Goal: Use online tool/utility: Use online tool/utility

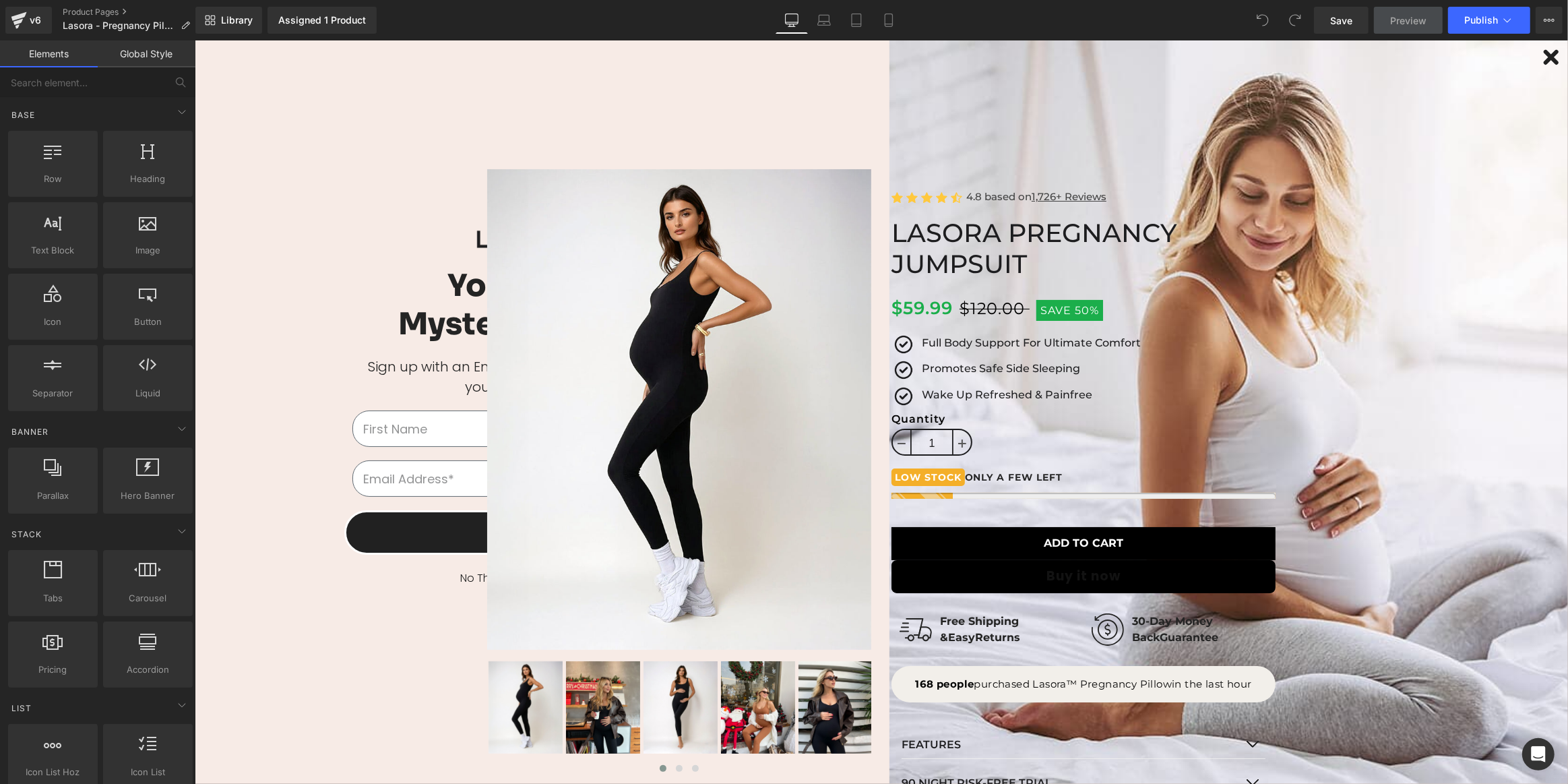
click at [1545, 56] on icon "Close dialog" at bounding box center [1550, 57] width 11 height 11
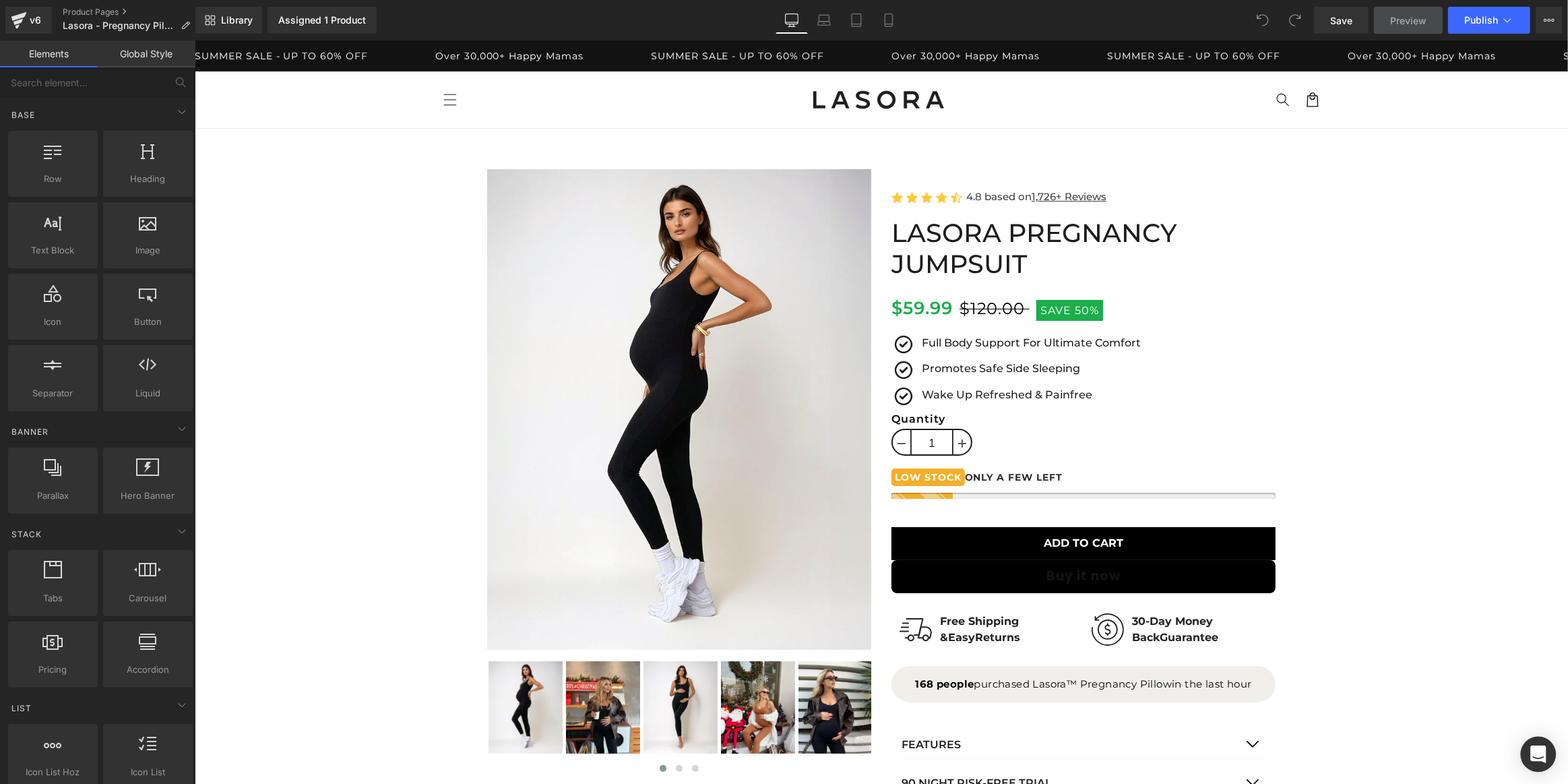
click at [1534, 759] on icon "Open Intercom Messenger" at bounding box center [1538, 755] width 18 height 18
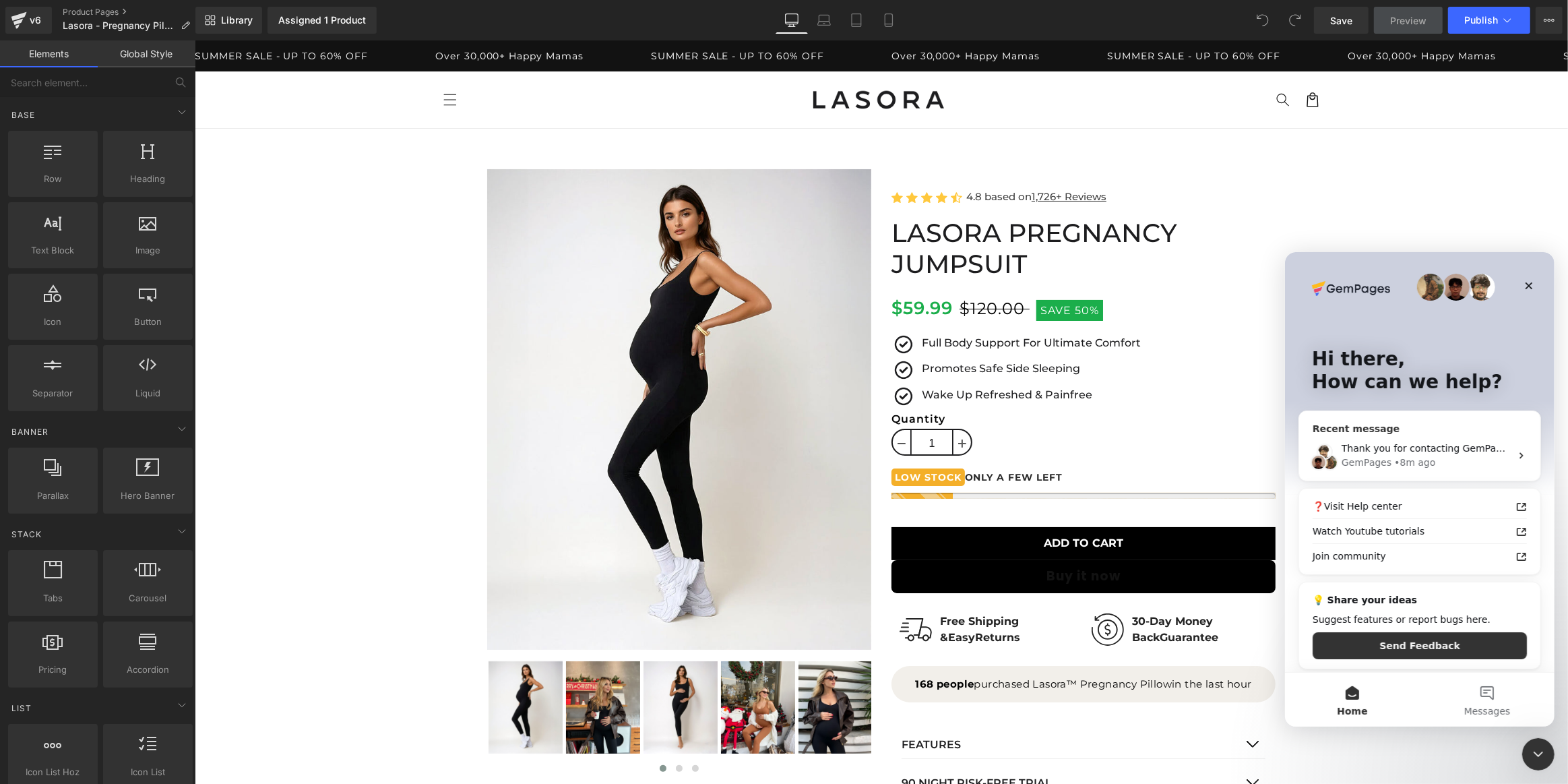
click at [1435, 461] on div "GemPages • 8m ago" at bounding box center [1425, 462] width 169 height 14
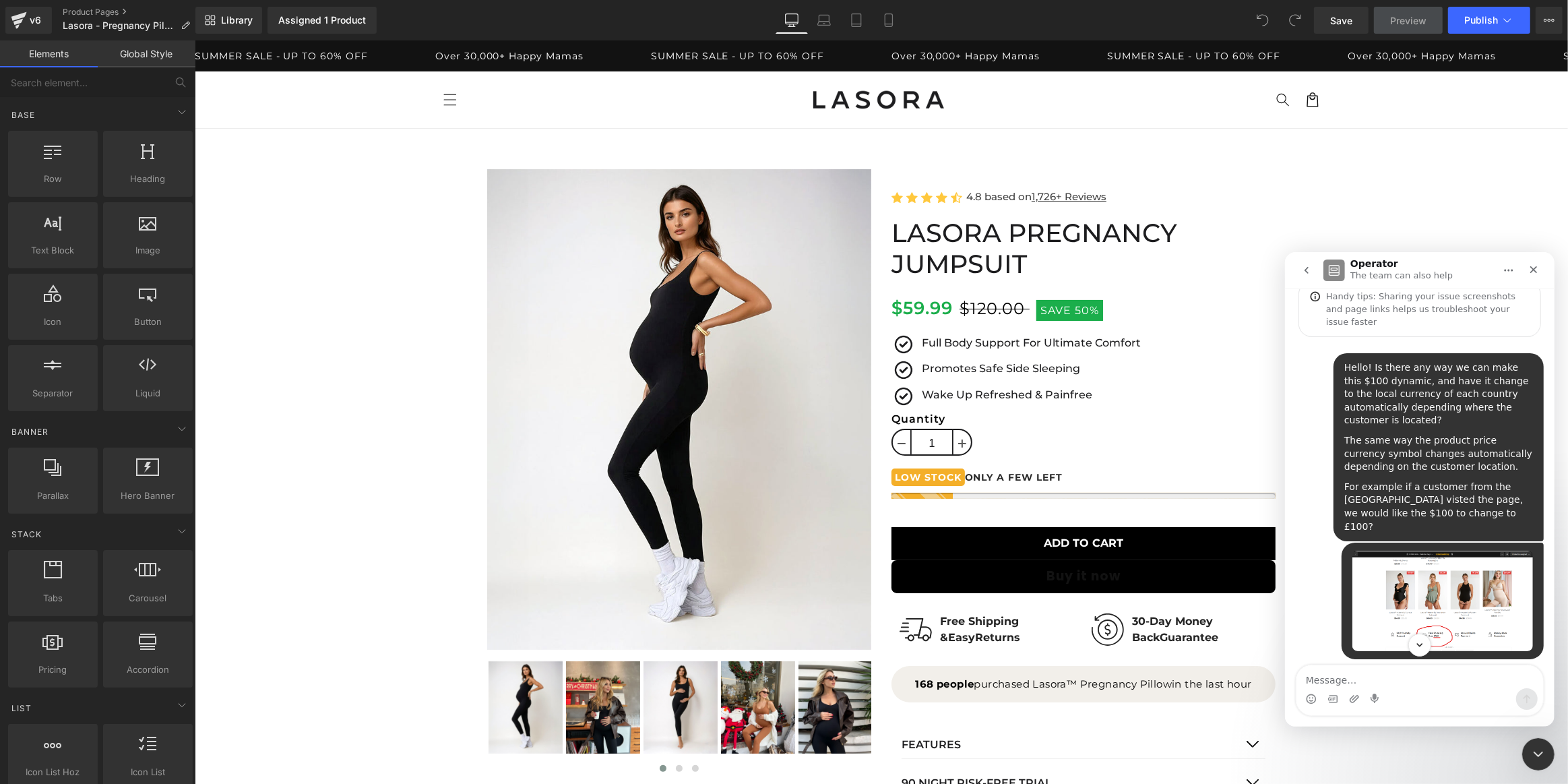
scroll to position [194, 0]
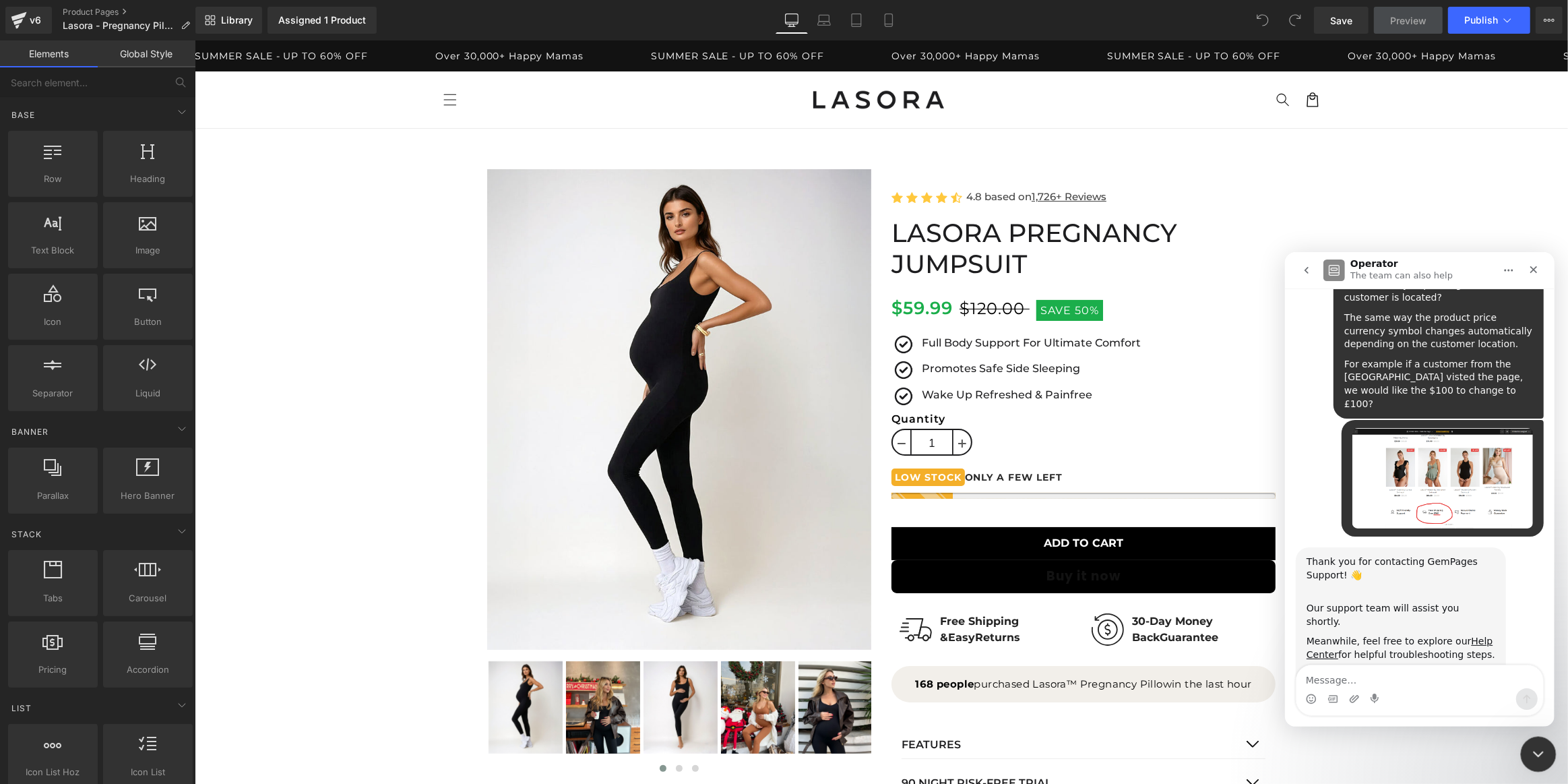
click at [1540, 741] on div "Close Intercom Messenger" at bounding box center [1536, 752] width 33 height 33
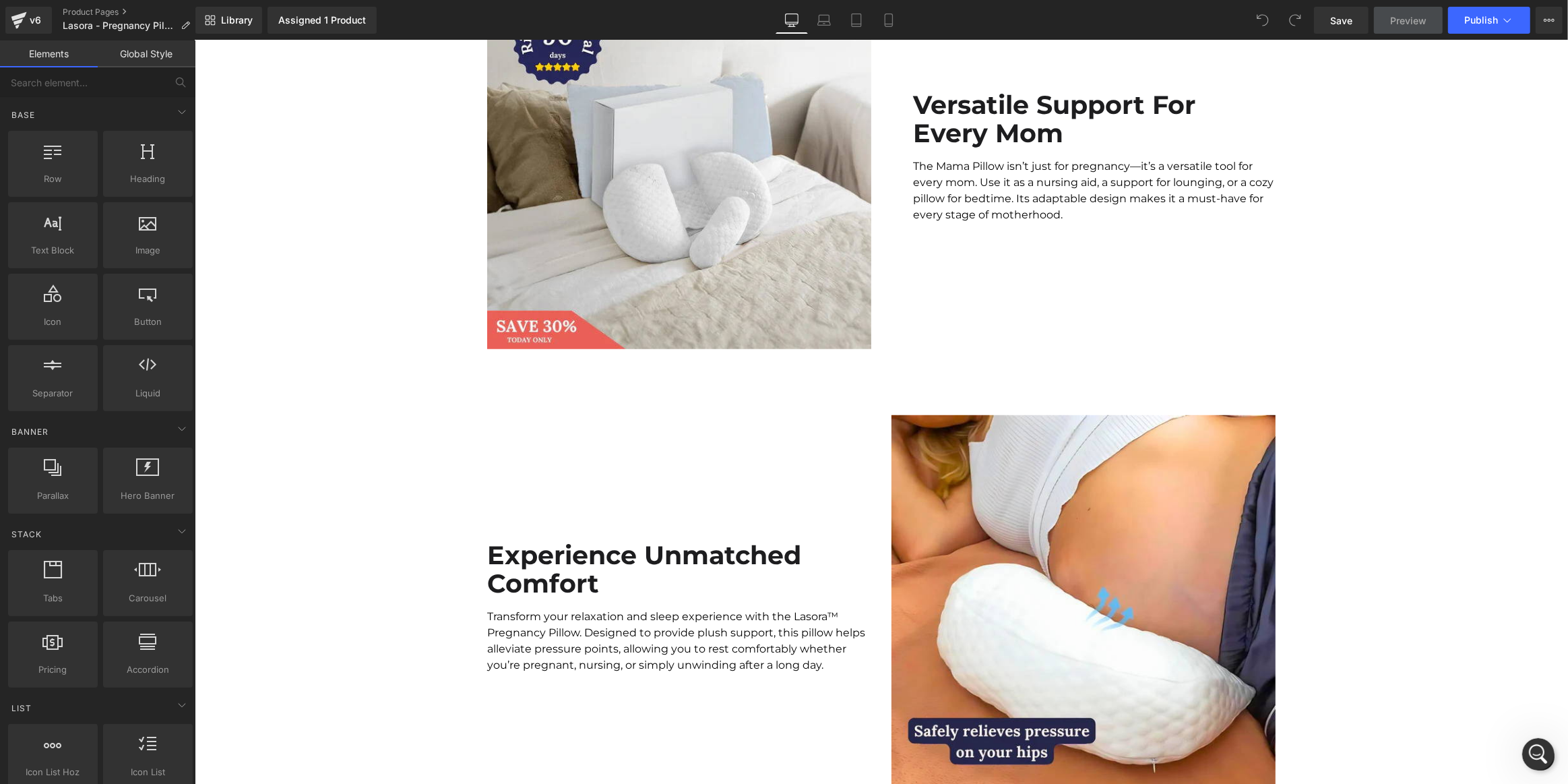
scroll to position [0, 0]
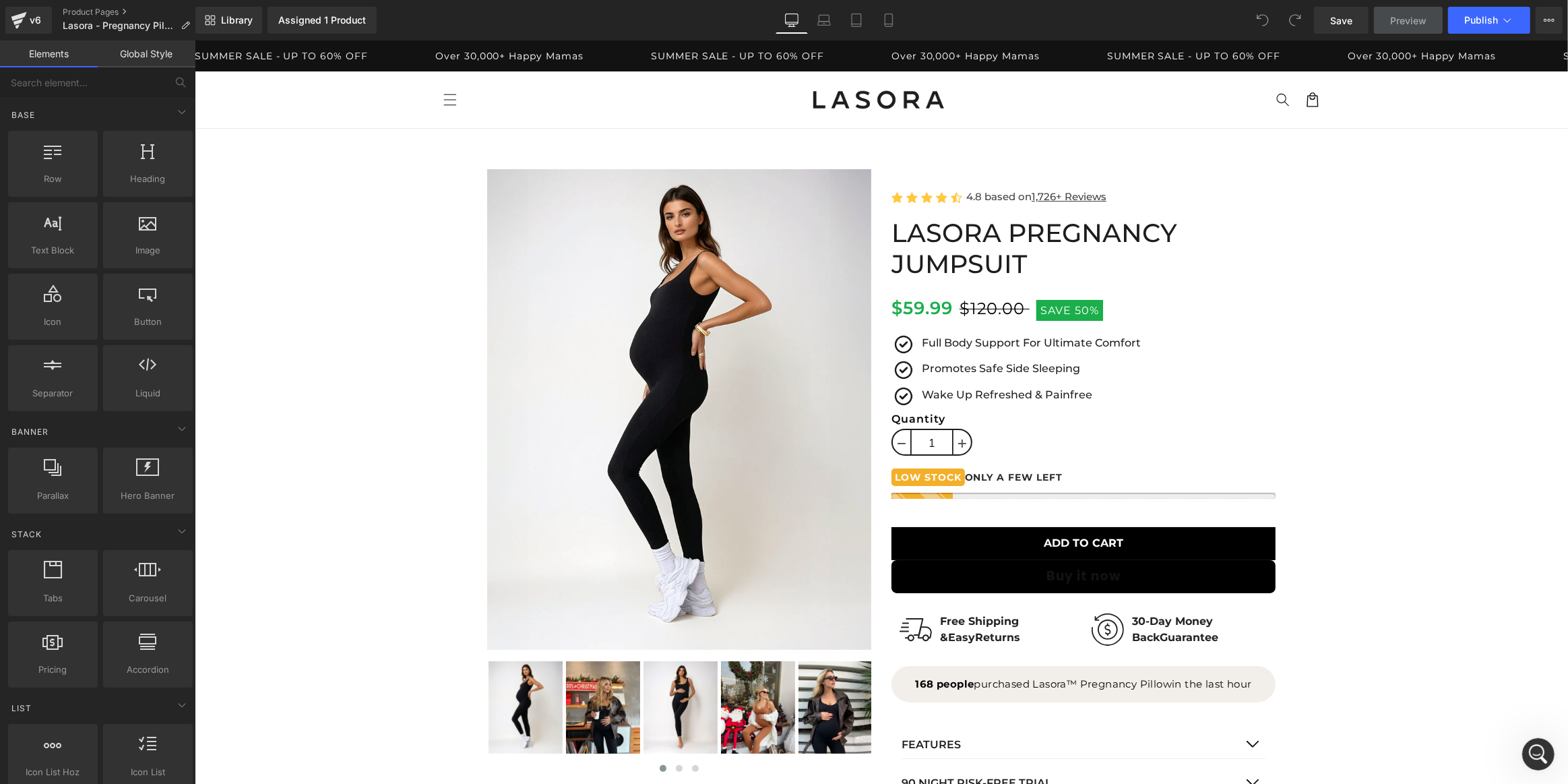
drag, startPoint x: 1566, startPoint y: 89, endPoint x: 1733, endPoint y: 75, distance: 167.6
click at [880, 142] on span "Product" at bounding box center [884, 139] width 45 height 20
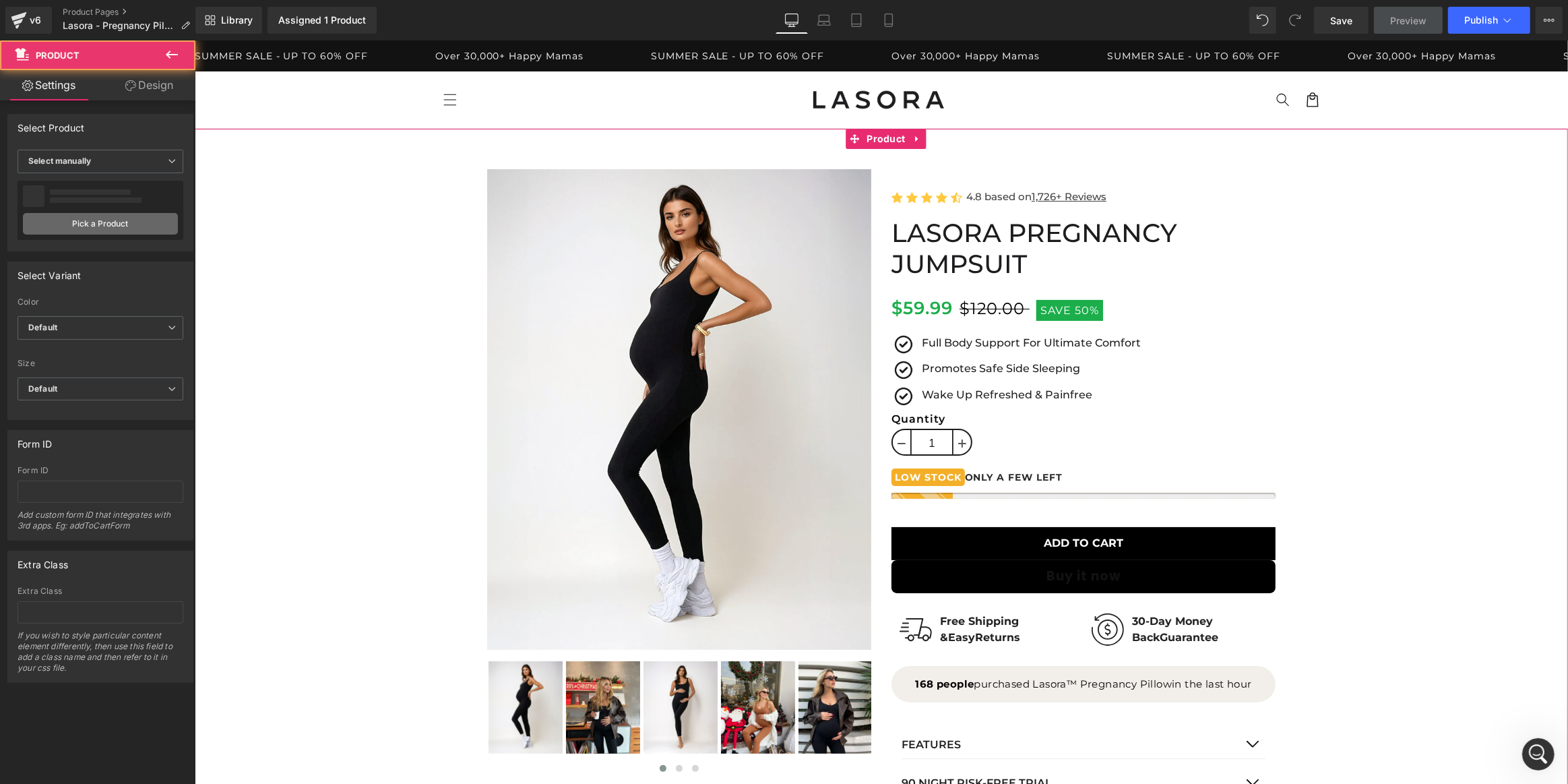
click at [122, 221] on link "Pick a Product" at bounding box center [100, 224] width 155 height 21
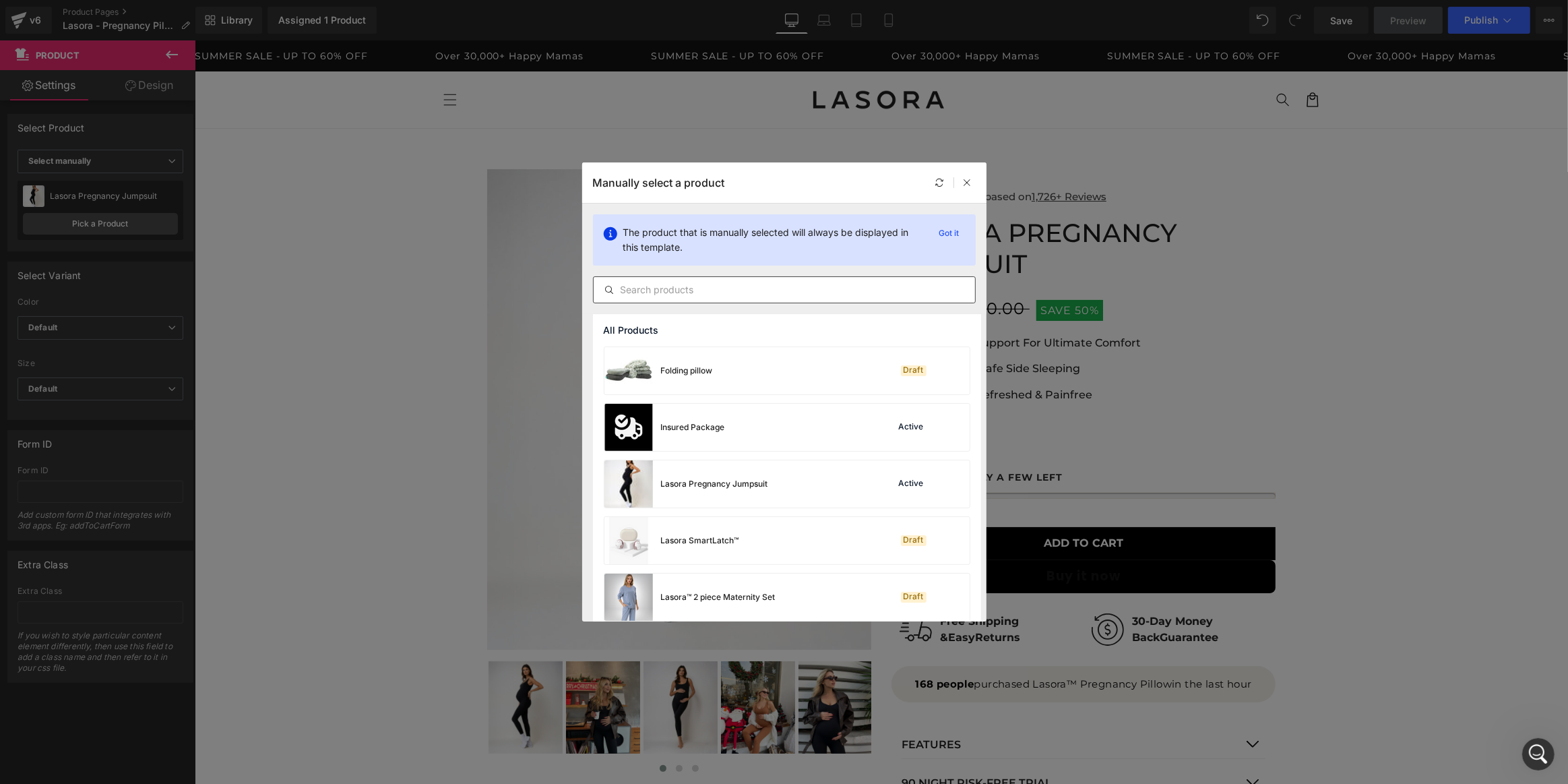
click at [741, 289] on input "text" at bounding box center [784, 290] width 382 height 16
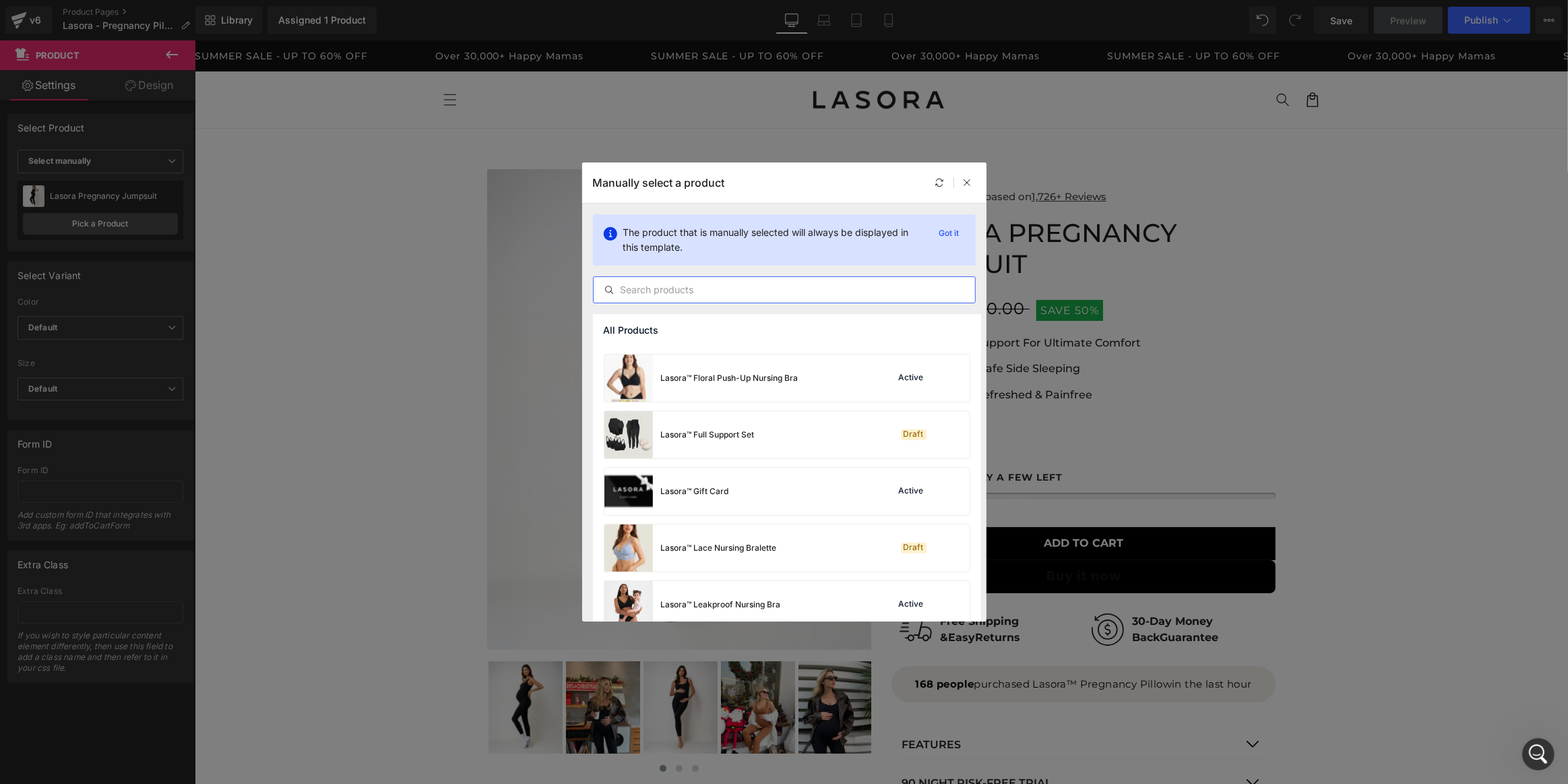
scroll to position [674, 0]
click at [746, 285] on input "text" at bounding box center [784, 290] width 382 height 16
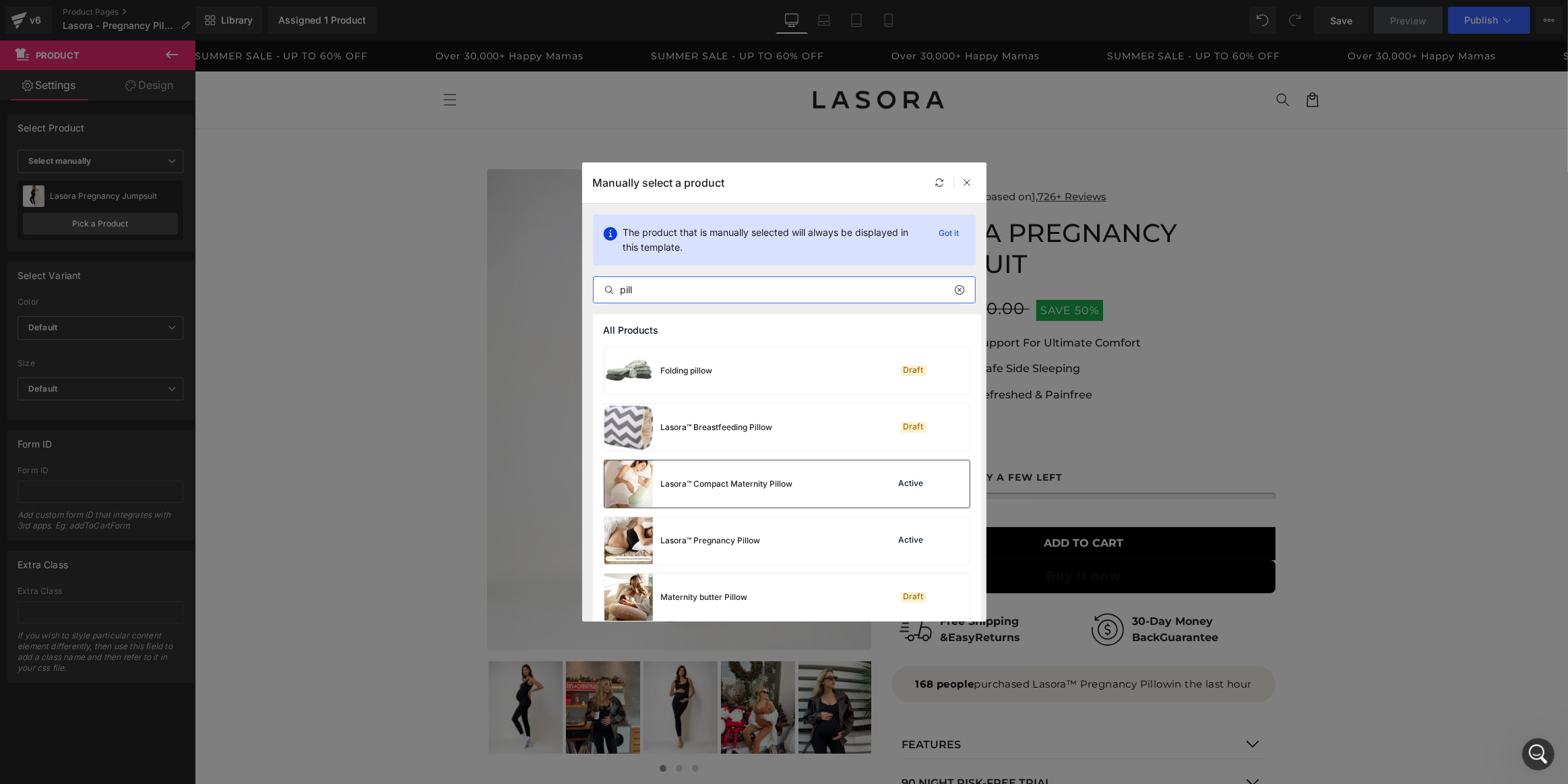
scroll to position [10, 0]
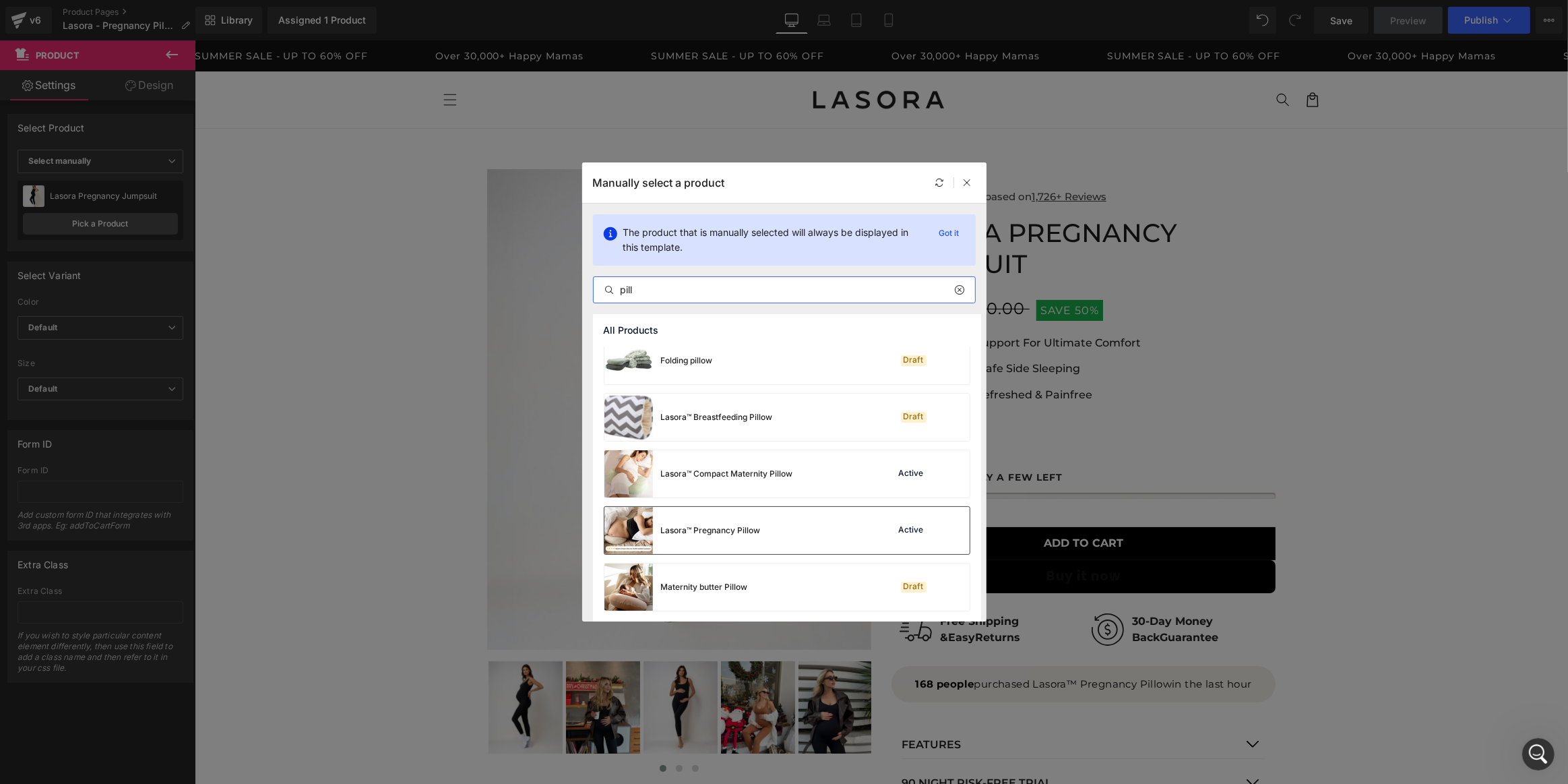
type input "pill"
click at [778, 533] on div "Lasora™ Pregnancy Pillow Active" at bounding box center [786, 530] width 365 height 47
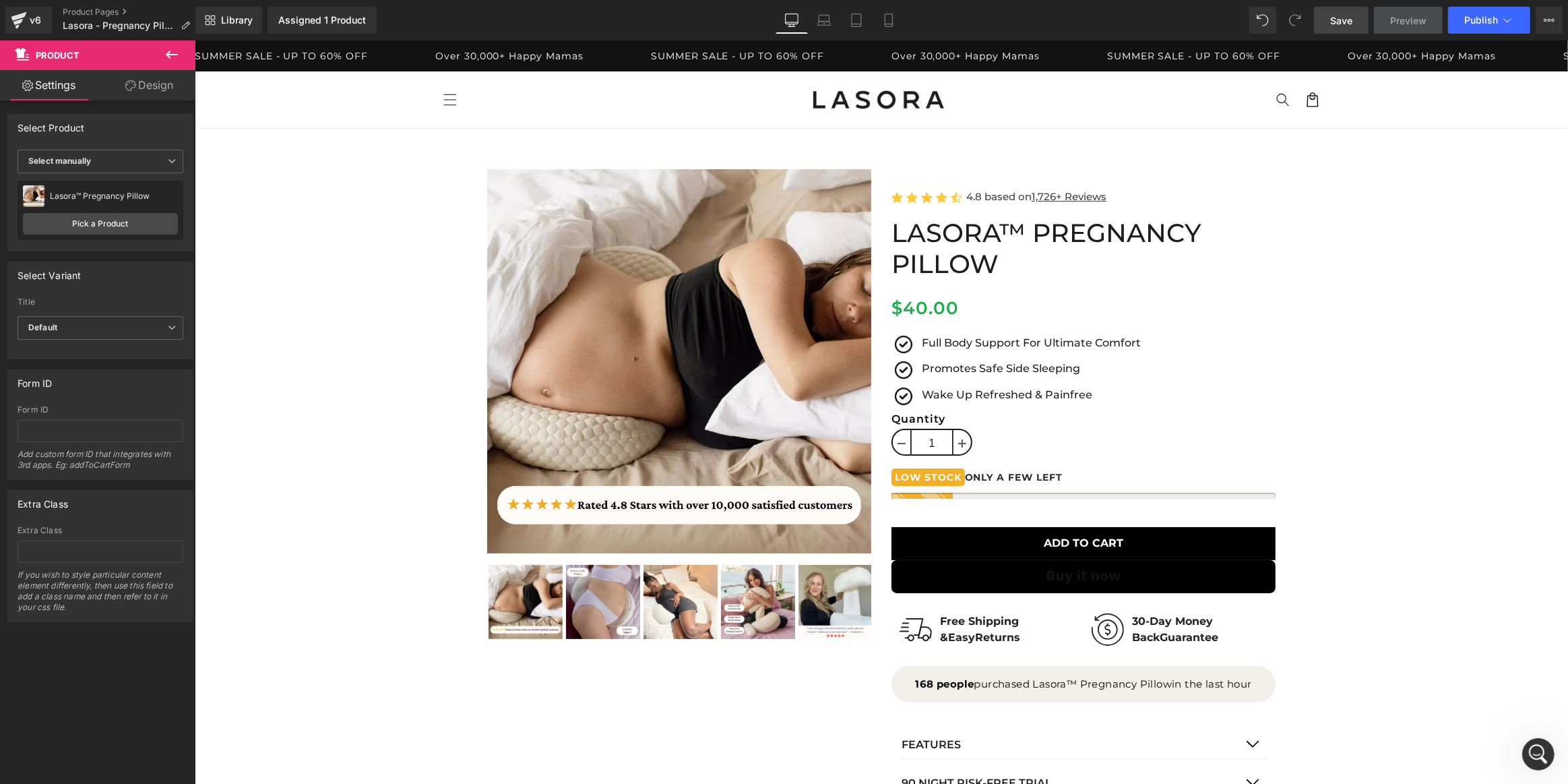
click at [1336, 16] on span "Save" at bounding box center [1341, 20] width 22 height 14
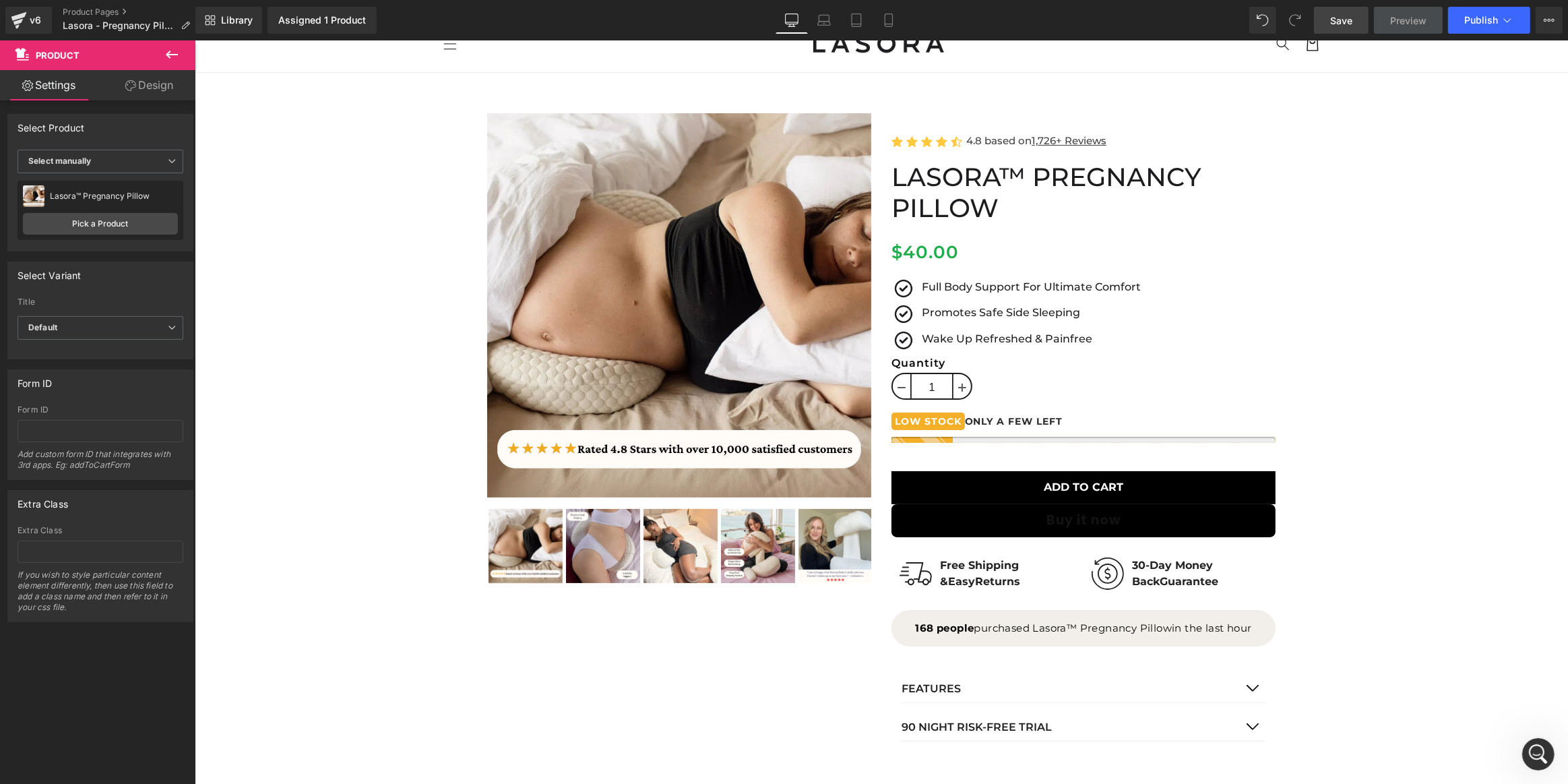
scroll to position [0, 0]
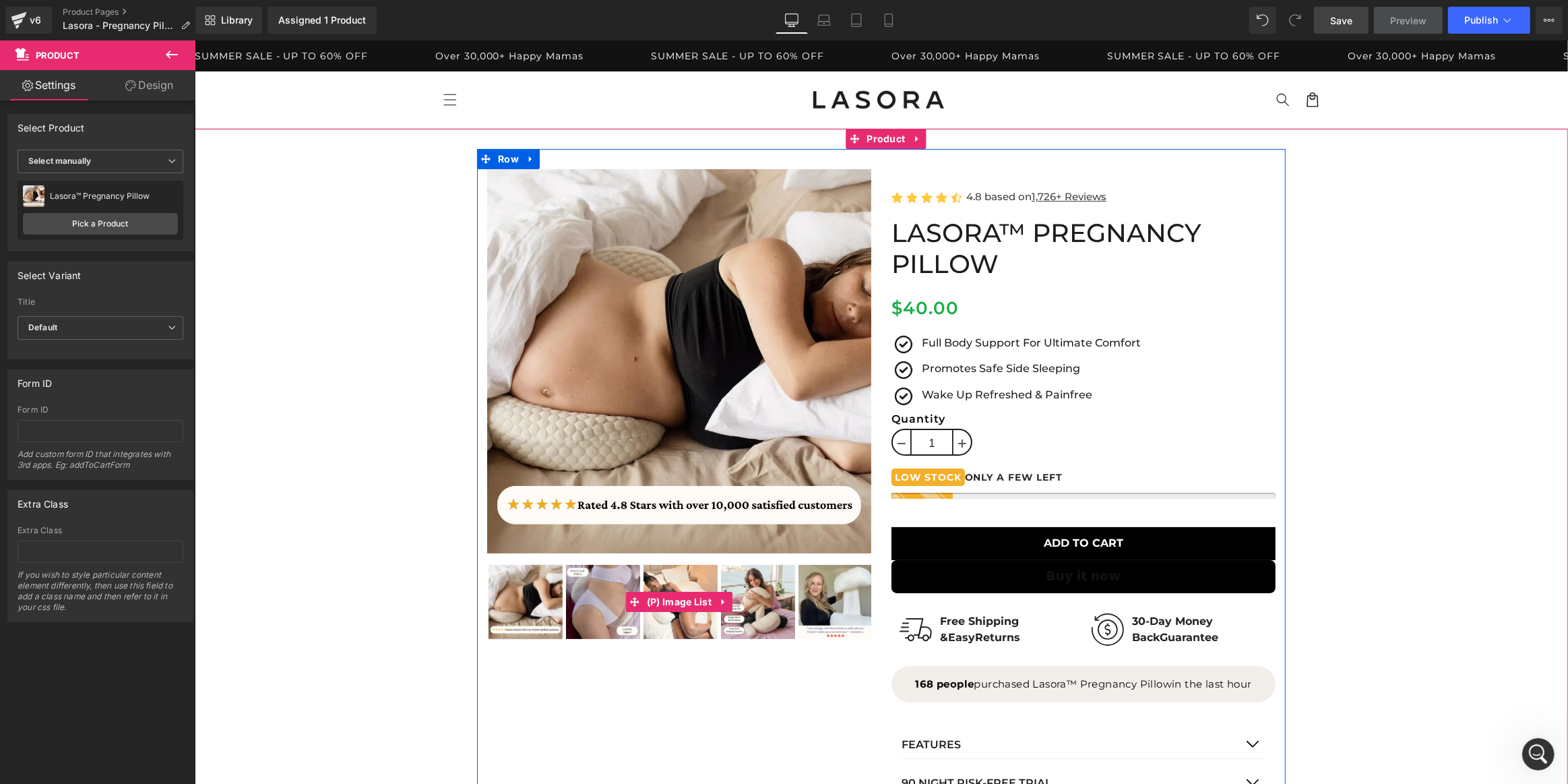
click at [848, 578] on img at bounding box center [835, 602] width 74 height 74
